Goal: Obtain resource: Download file/media

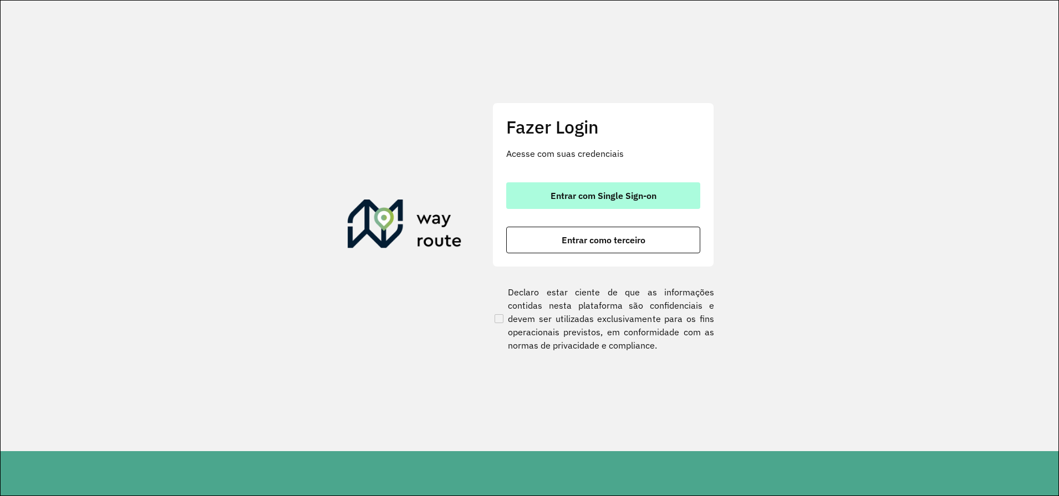
click at [565, 198] on span "Entrar com Single Sign-on" at bounding box center [603, 195] width 106 height 9
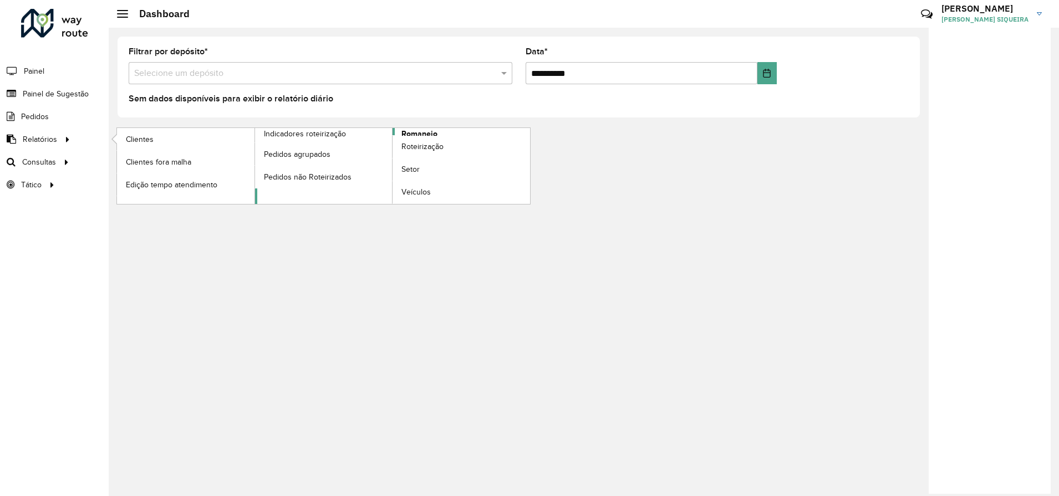
click at [431, 135] on span "Romaneio" at bounding box center [419, 134] width 36 height 12
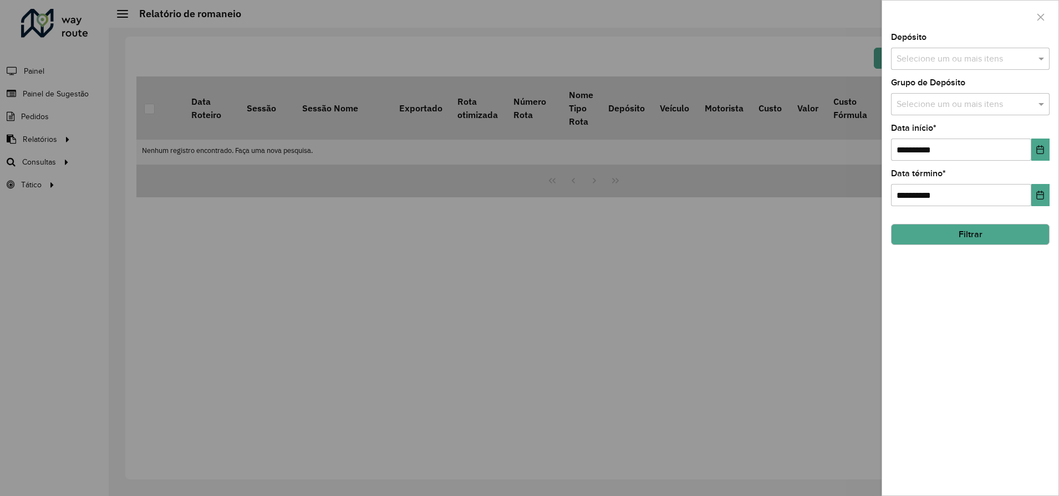
click at [1006, 59] on input "text" at bounding box center [965, 59] width 142 height 13
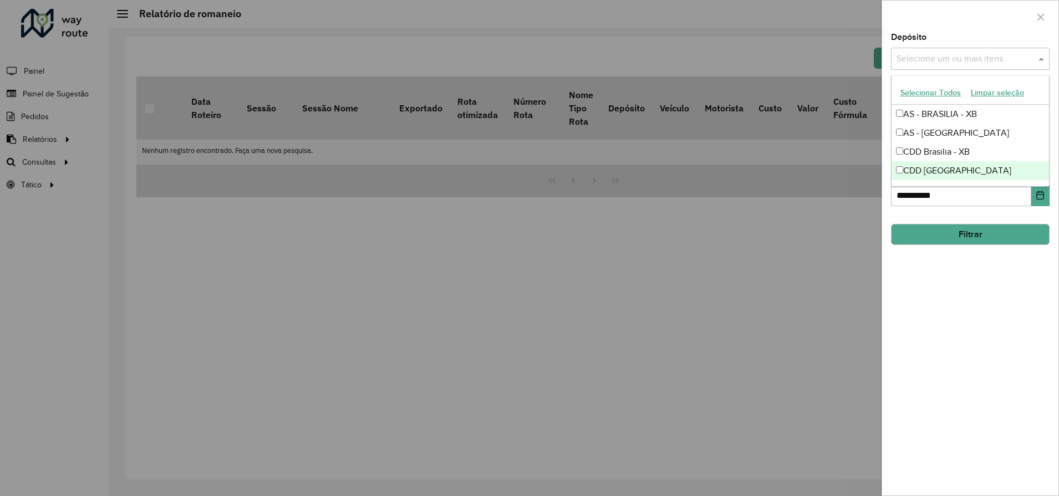
click at [932, 168] on div "CDD [GEOGRAPHIC_DATA]" at bounding box center [969, 170] width 157 height 19
click at [960, 291] on div "**********" at bounding box center [970, 264] width 176 height 462
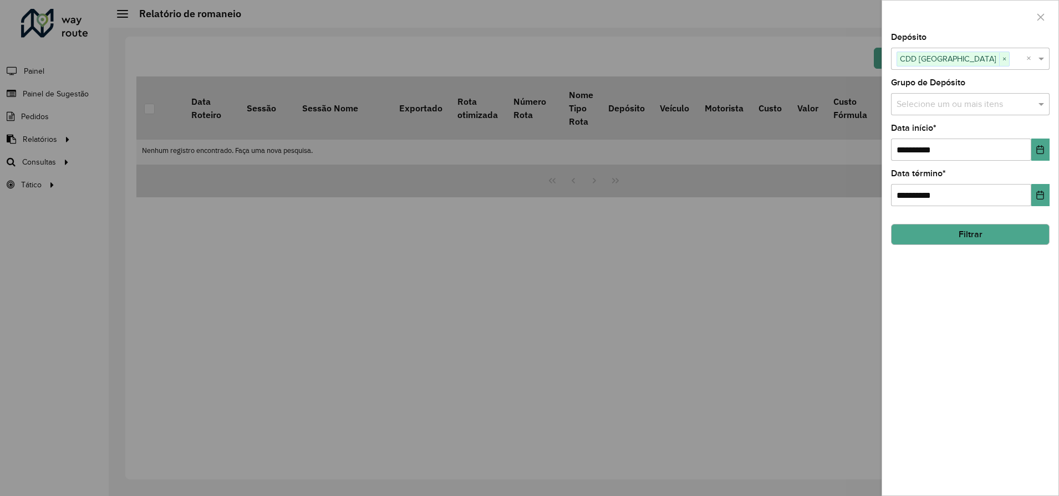
click at [960, 234] on button "Filtrar" at bounding box center [970, 234] width 159 height 21
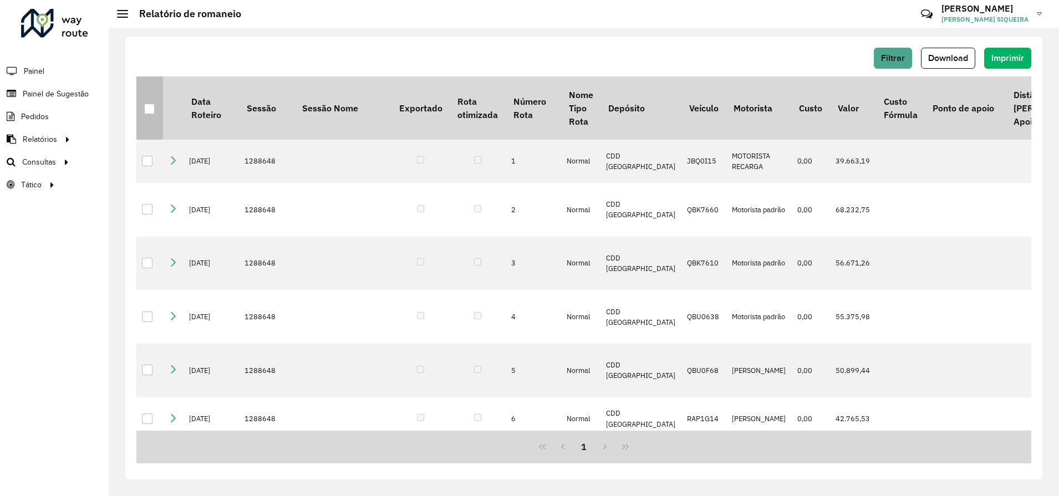
click at [153, 111] on div at bounding box center [149, 109] width 11 height 11
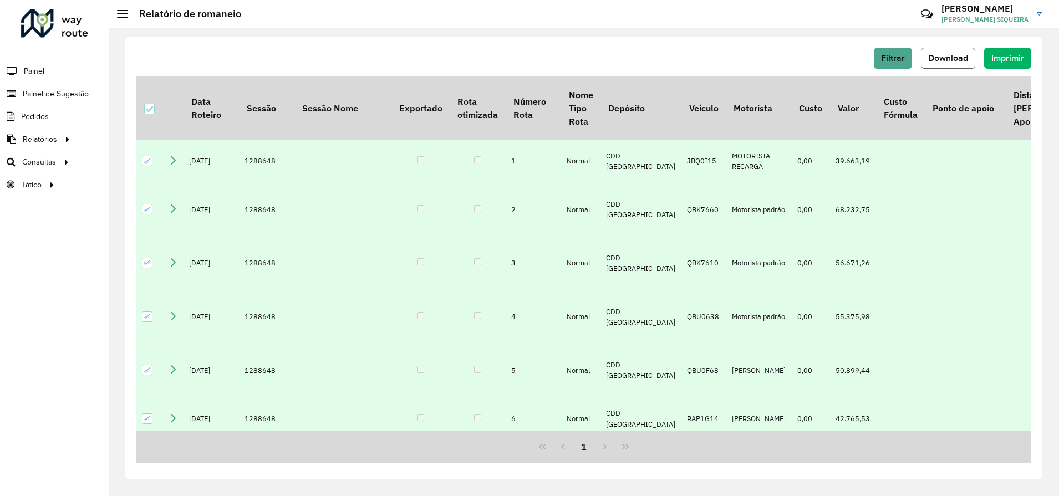
click at [945, 60] on span "Download" at bounding box center [948, 57] width 40 height 9
